Goal: Task Accomplishment & Management: Use online tool/utility

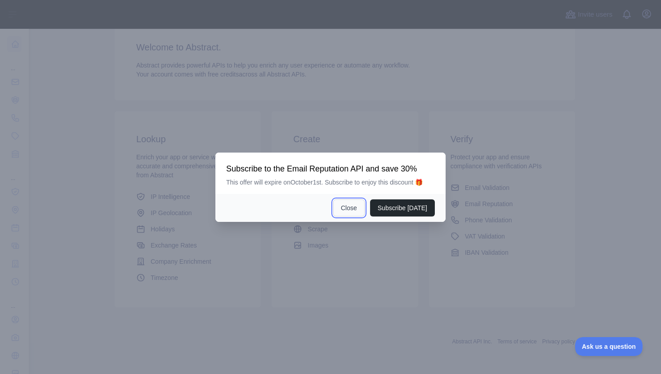
click at [355, 209] on button "Close" at bounding box center [348, 207] width 31 height 17
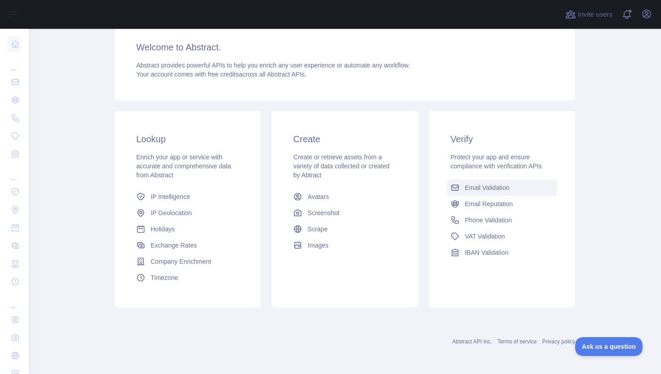
click at [489, 187] on span "Email Validation" at bounding box center [487, 187] width 45 height 9
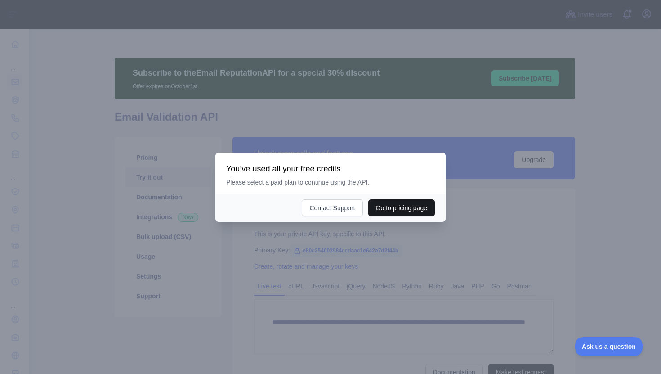
click at [384, 212] on button "Go to pricing page" at bounding box center [401, 207] width 67 height 17
click at [329, 255] on div at bounding box center [330, 187] width 661 height 374
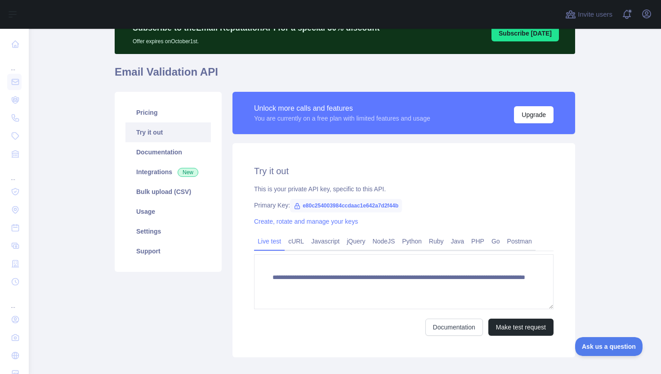
scroll to position [57, 0]
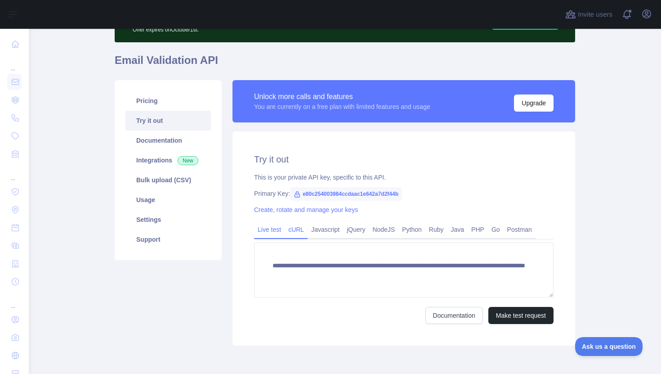
click at [303, 231] on link "cURL" at bounding box center [296, 229] width 23 height 14
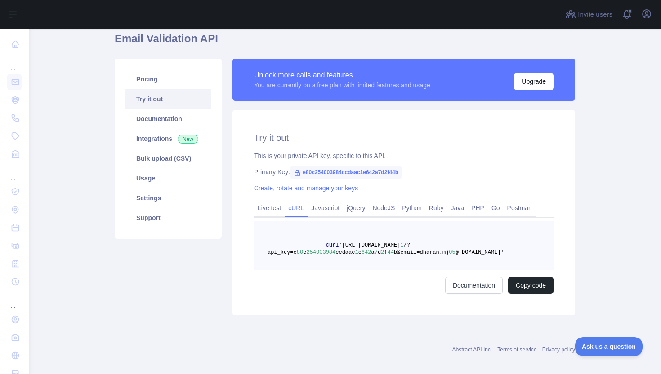
scroll to position [80, 0]
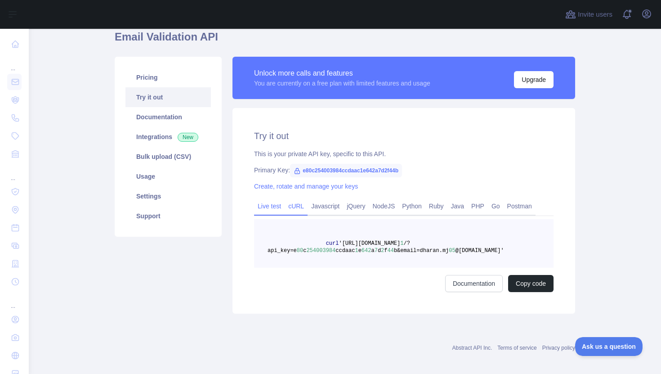
click at [271, 205] on link "Live test" at bounding box center [269, 206] width 31 height 14
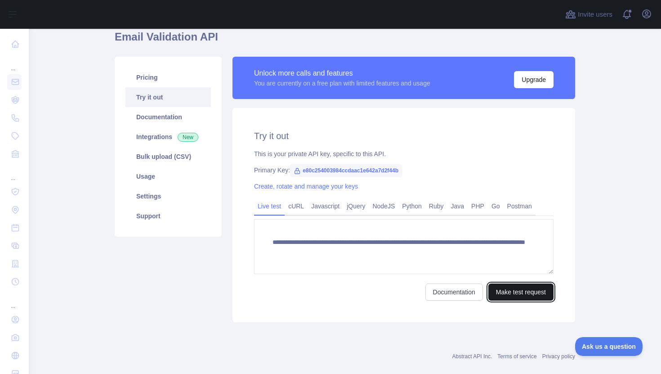
click at [500, 294] on button "Make test request" at bounding box center [520, 291] width 65 height 17
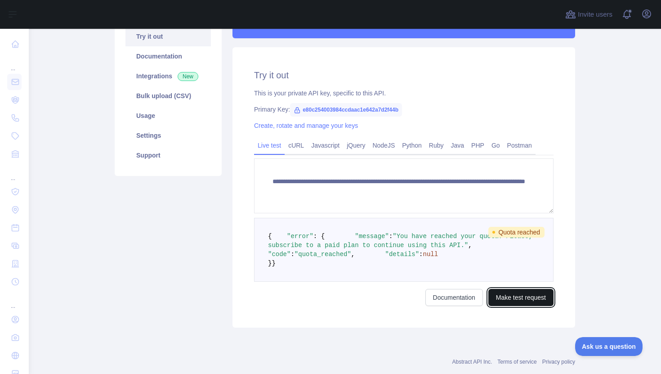
scroll to position [144, 0]
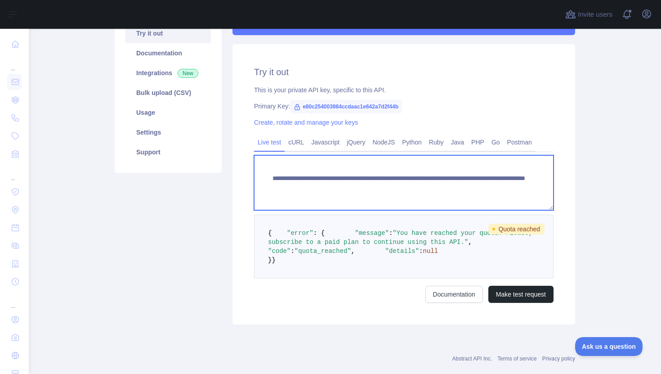
click at [522, 194] on textarea "**********" at bounding box center [403, 182] width 299 height 55
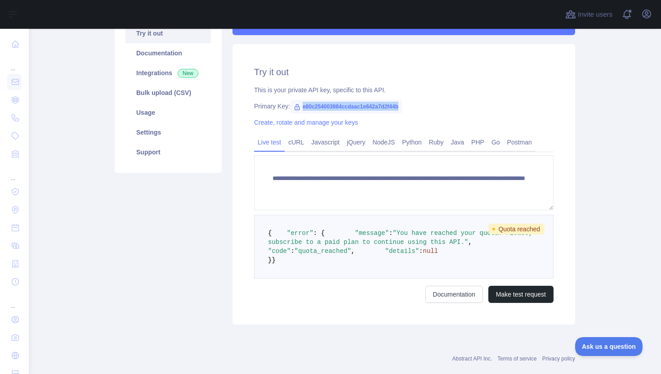
drag, startPoint x: 411, startPoint y: 107, endPoint x: 304, endPoint y: 104, distance: 107.0
click at [304, 104] on span "e80c254003984ccdaac1e642a7d2f44b" at bounding box center [346, 106] width 112 height 13
copy span "e80c254003984ccdaac1e642a7d2f44b"
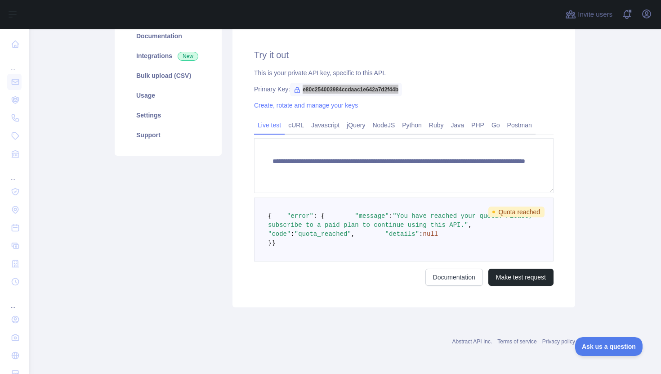
scroll to position [174, 0]
click at [294, 118] on link "cURL" at bounding box center [296, 125] width 23 height 14
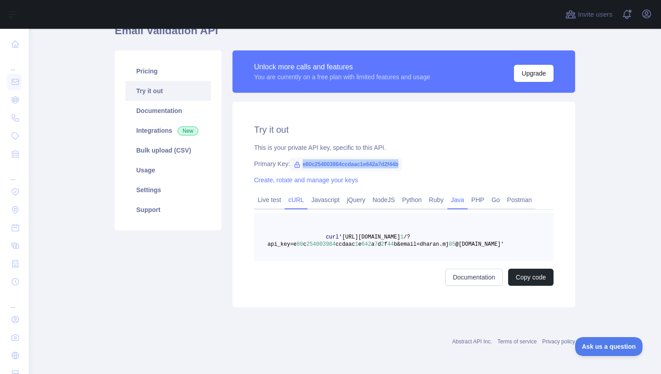
click at [466, 203] on link "Java" at bounding box center [457, 199] width 21 height 14
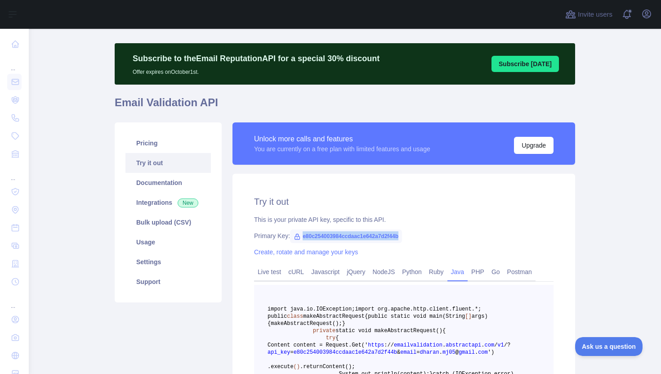
scroll to position [0, 0]
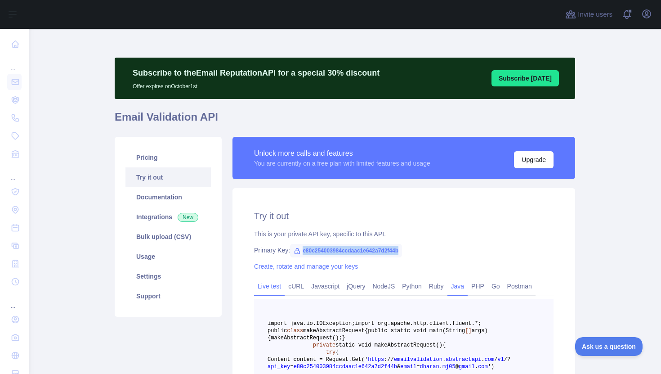
click at [271, 282] on link "Live test" at bounding box center [269, 286] width 31 height 14
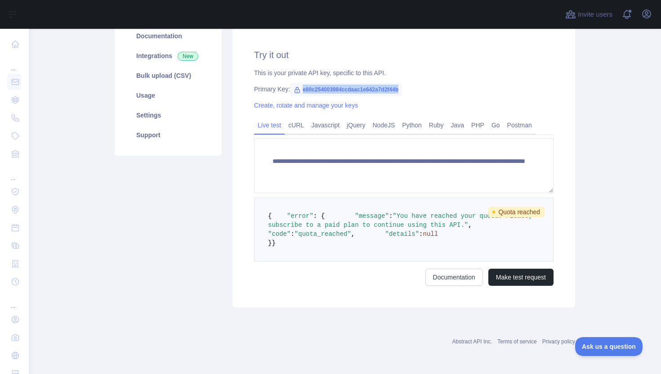
scroll to position [172, 0]
